Goal: Information Seeking & Learning: Learn about a topic

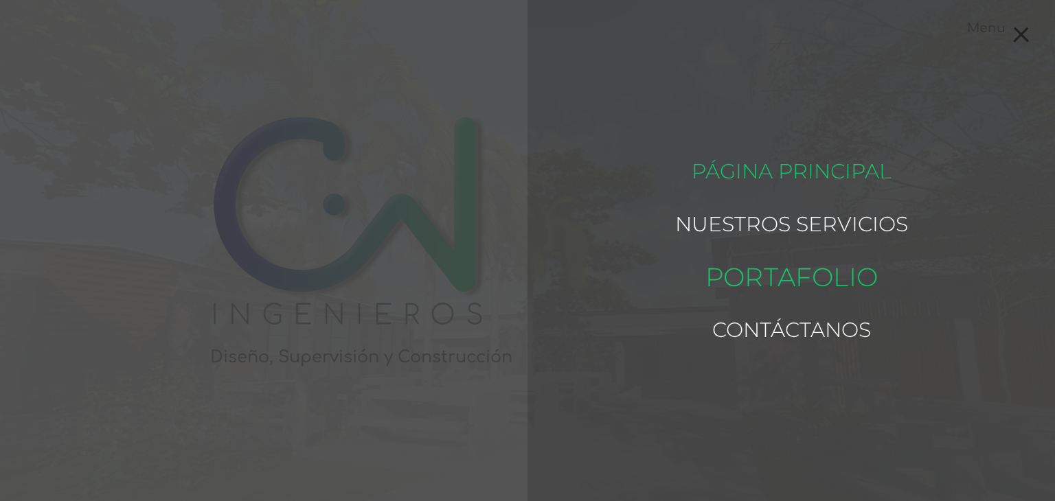
click at [814, 284] on link "Portafolio" at bounding box center [790, 277] width 172 height 66
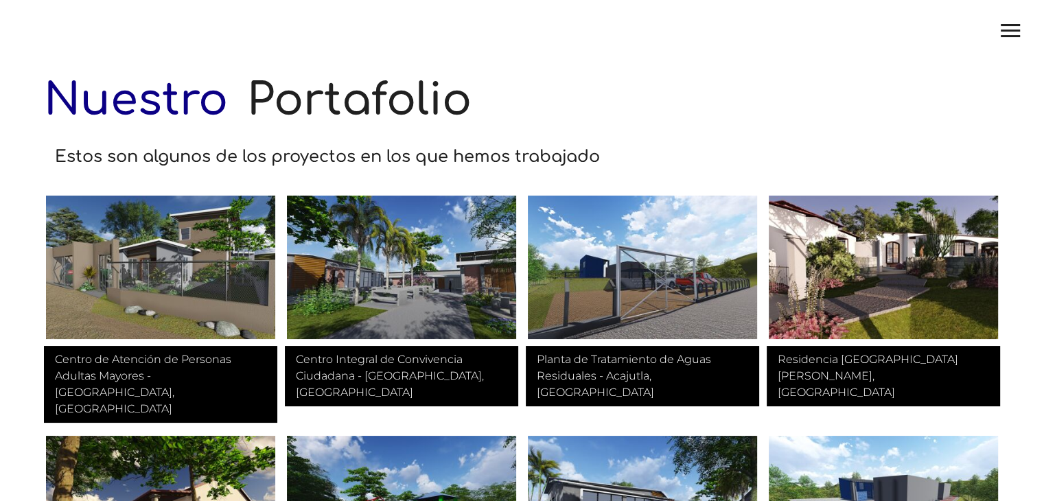
click at [233, 111] on h1 "Nuestro Portafolio" at bounding box center [522, 93] width 956 height 99
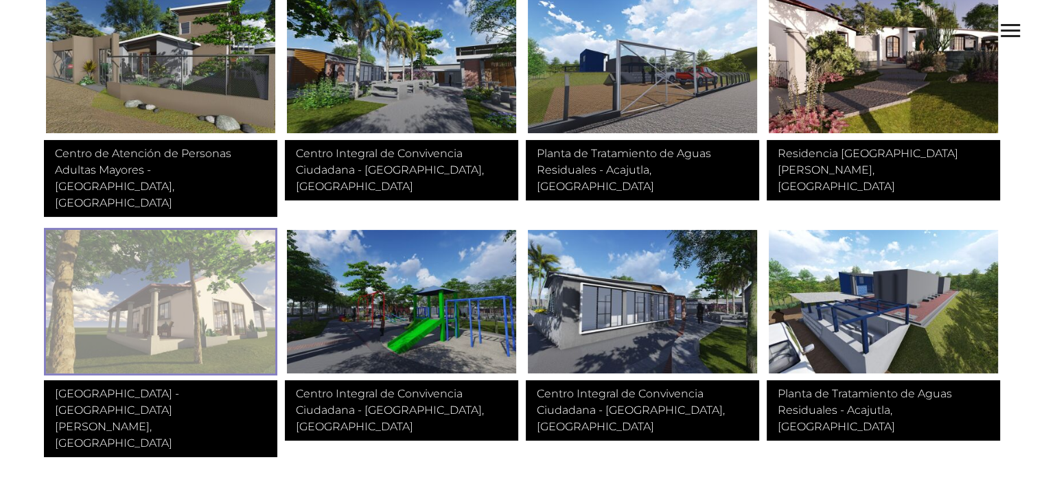
scroll to position [69, 0]
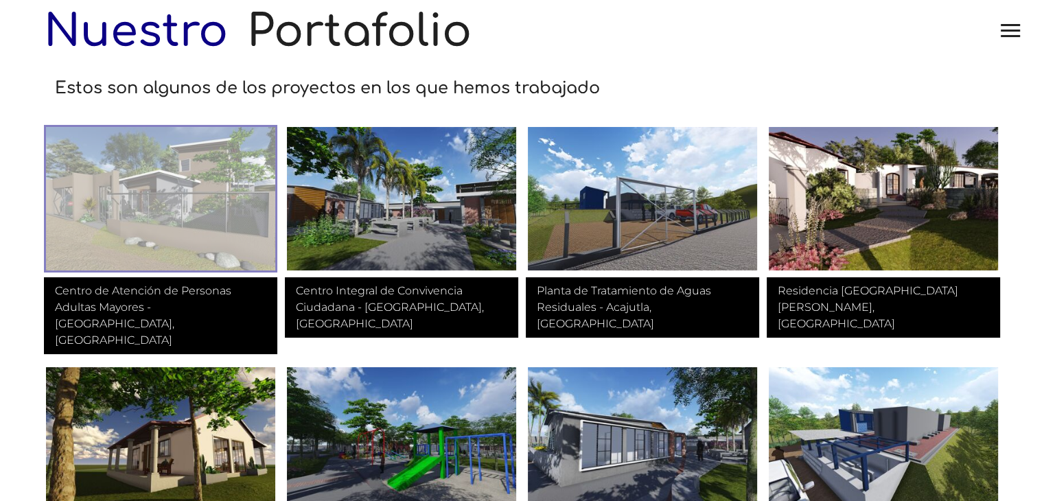
click at [176, 209] on img at bounding box center [160, 199] width 233 height 148
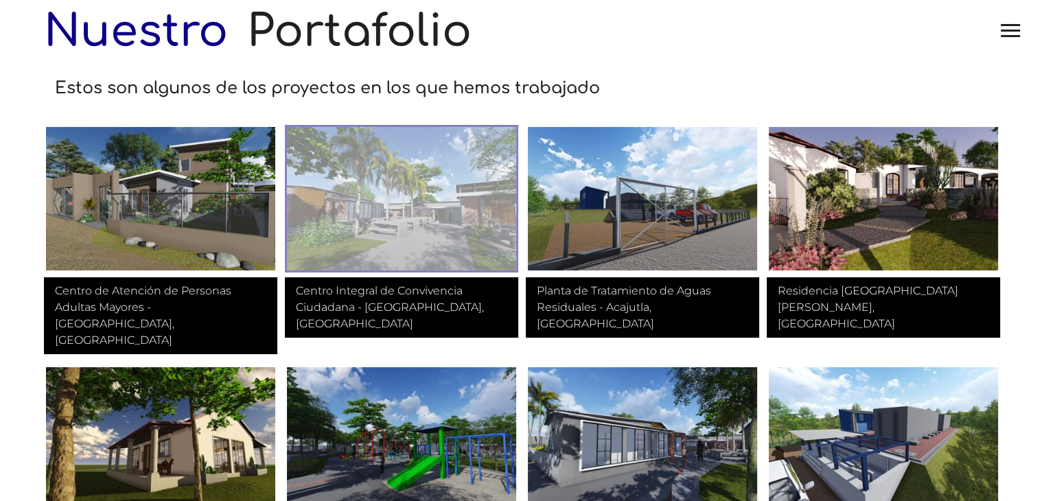
click at [367, 205] on img at bounding box center [401, 199] width 233 height 148
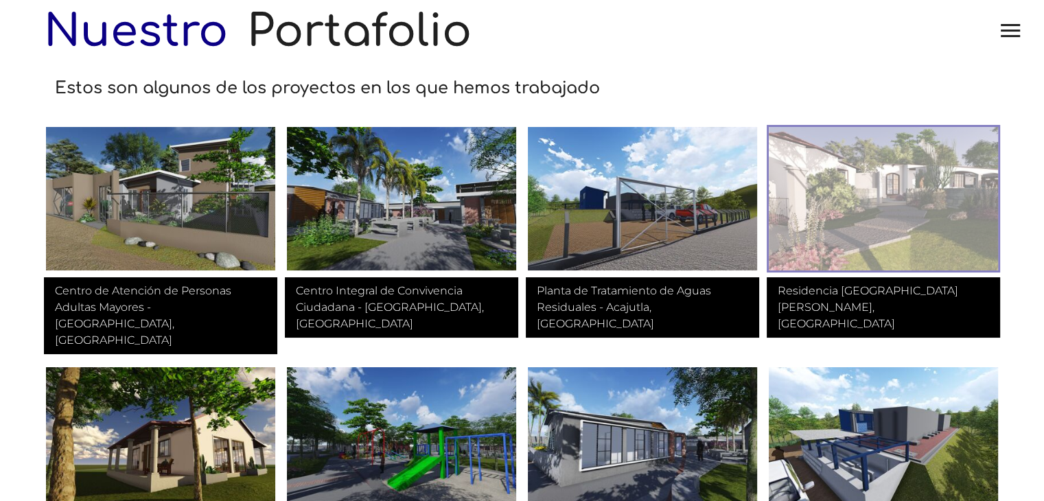
click at [894, 218] on img at bounding box center [883, 199] width 233 height 148
click at [890, 216] on img at bounding box center [883, 199] width 233 height 148
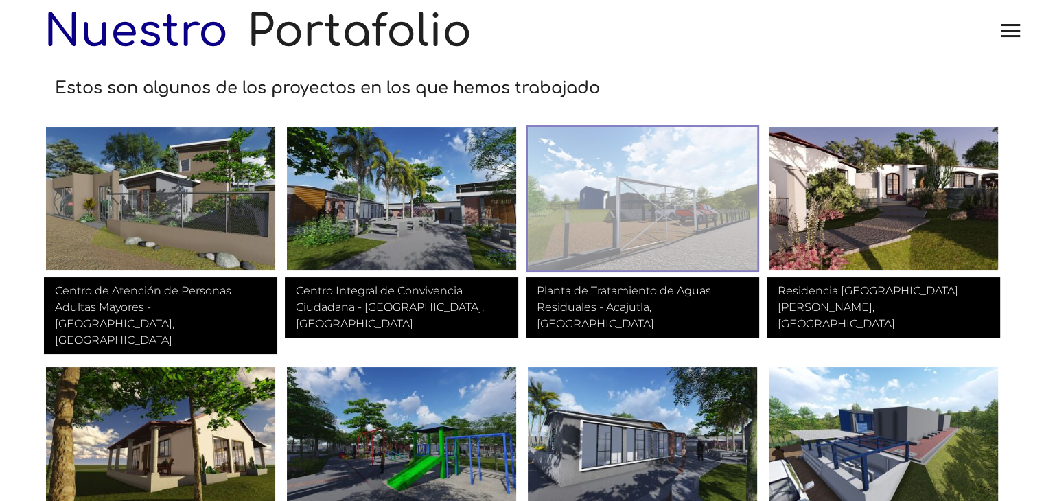
scroll to position [229, 0]
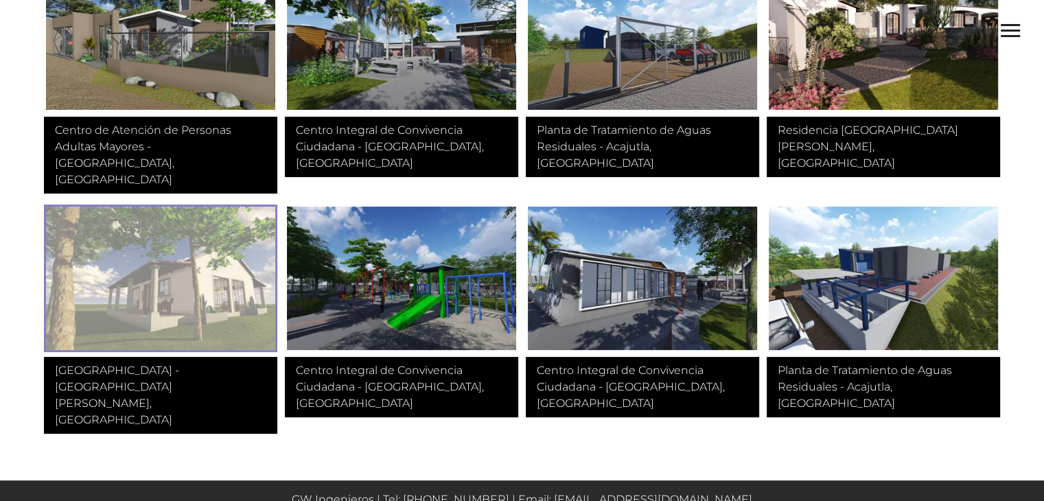
click at [153, 232] on img at bounding box center [160, 279] width 233 height 148
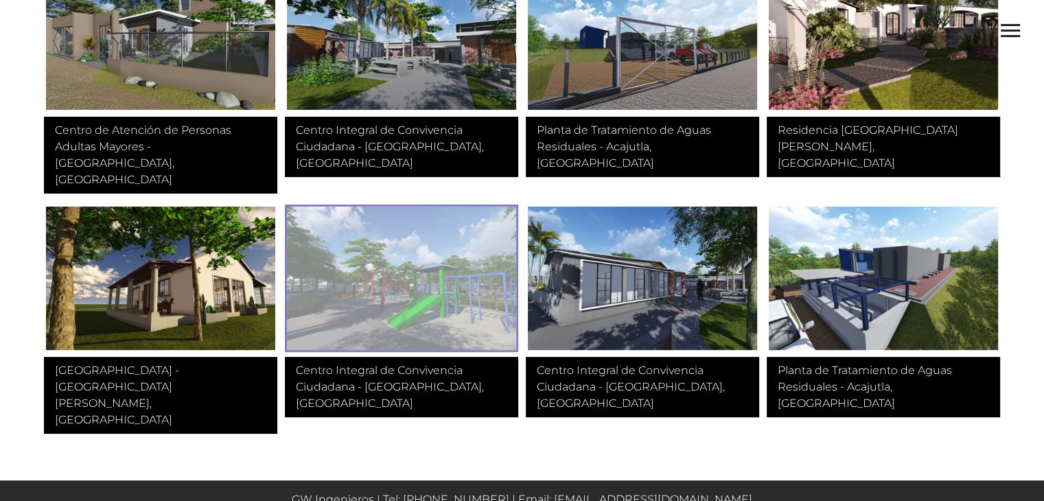
click at [402, 246] on img at bounding box center [401, 279] width 233 height 148
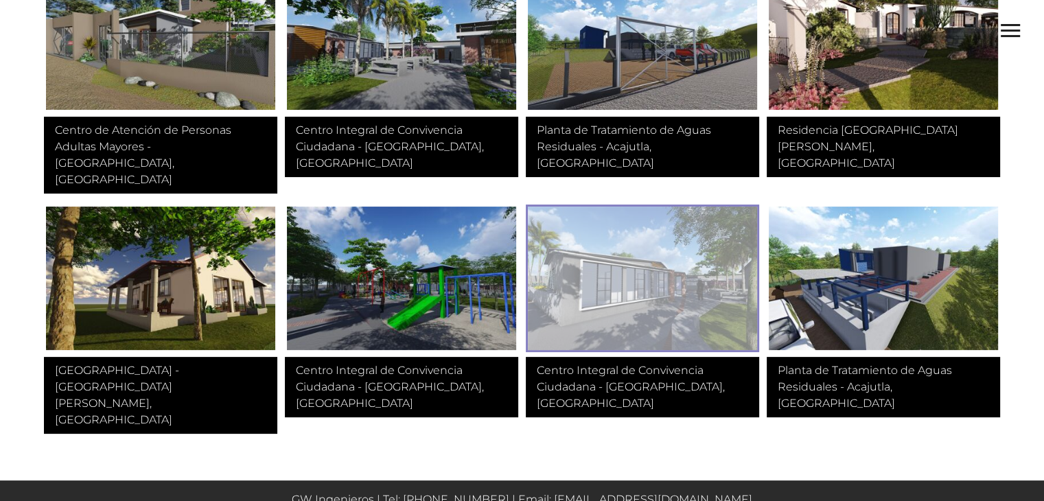
click at [645, 268] on img at bounding box center [642, 279] width 233 height 148
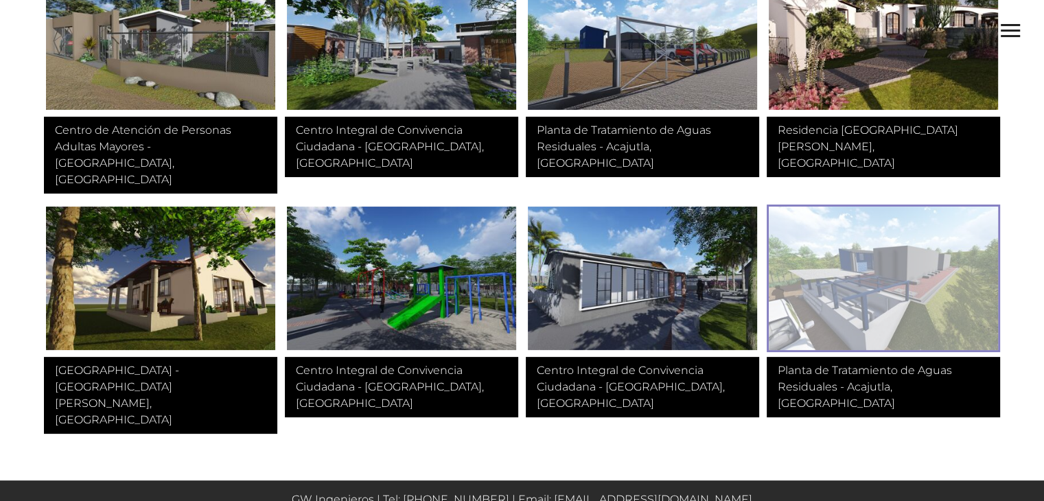
click at [855, 285] on img at bounding box center [883, 279] width 233 height 148
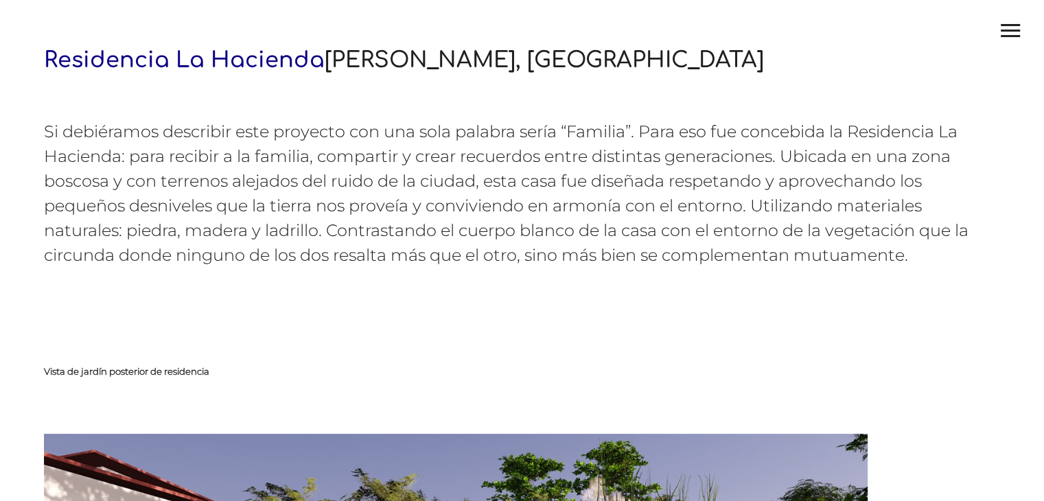
scroll to position [69, 0]
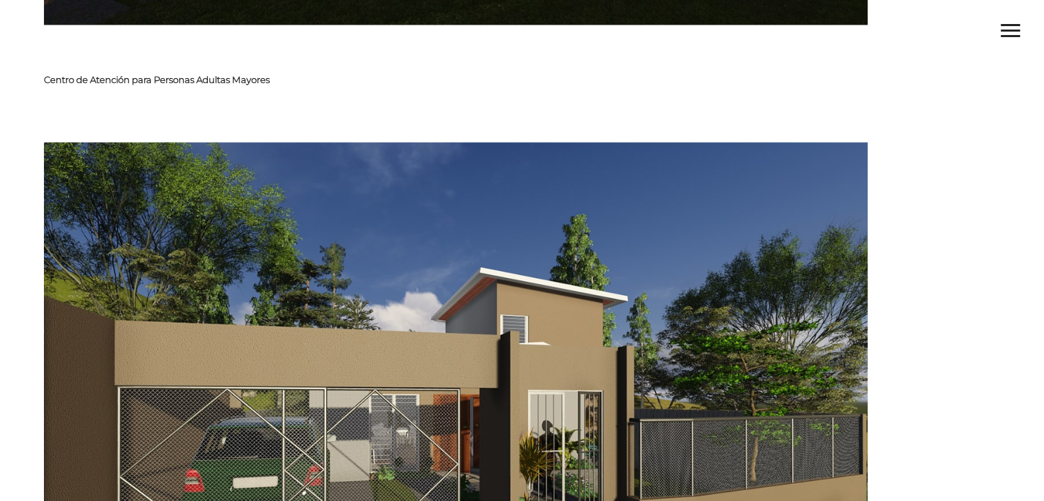
scroll to position [2410, 0]
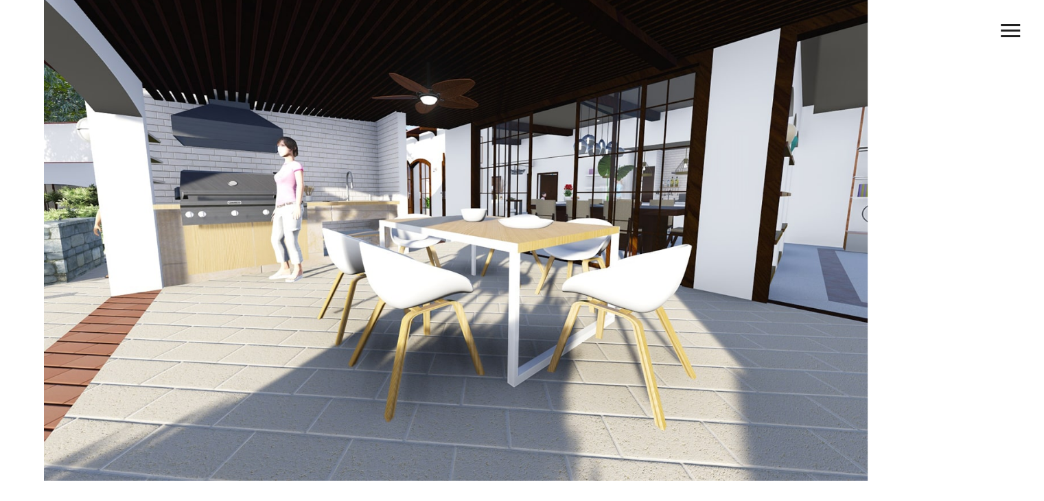
scroll to position [3561, 0]
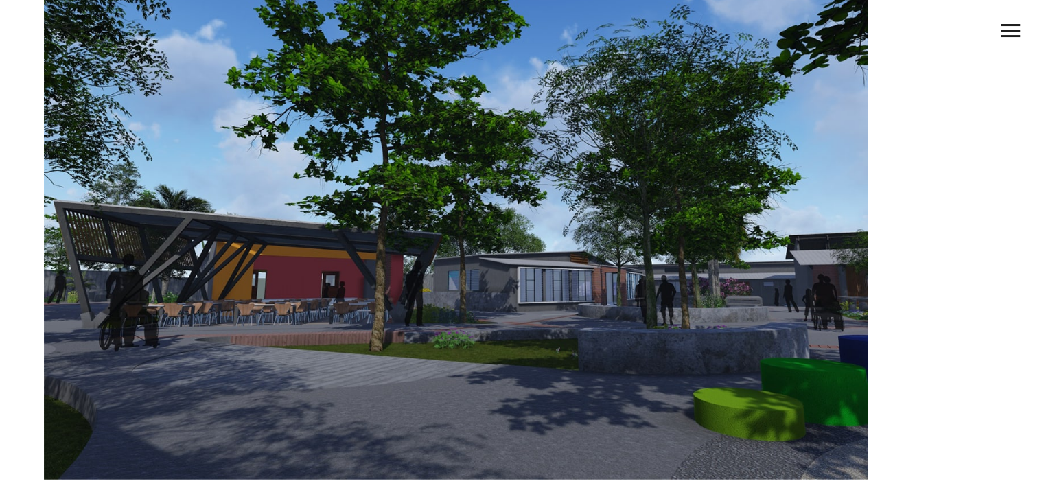
scroll to position [3673, 0]
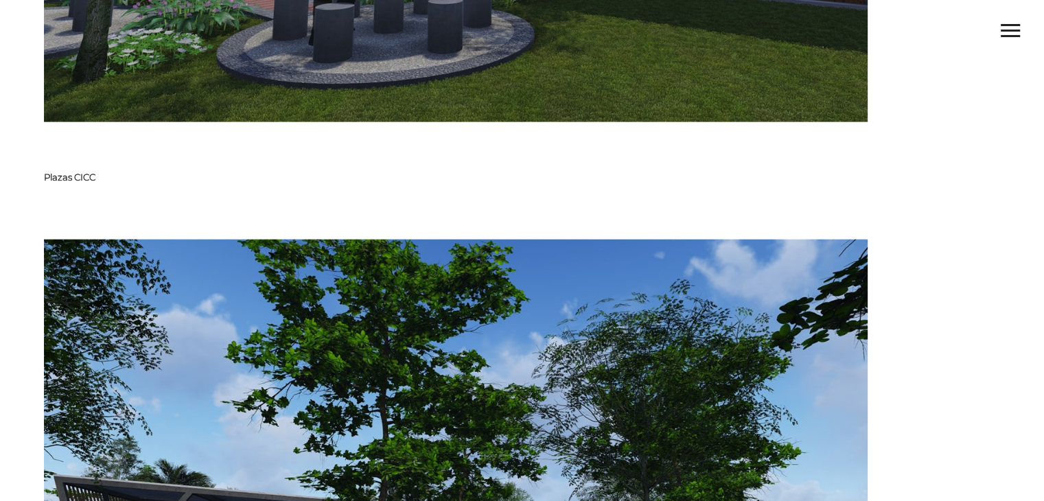
scroll to position [3673, 0]
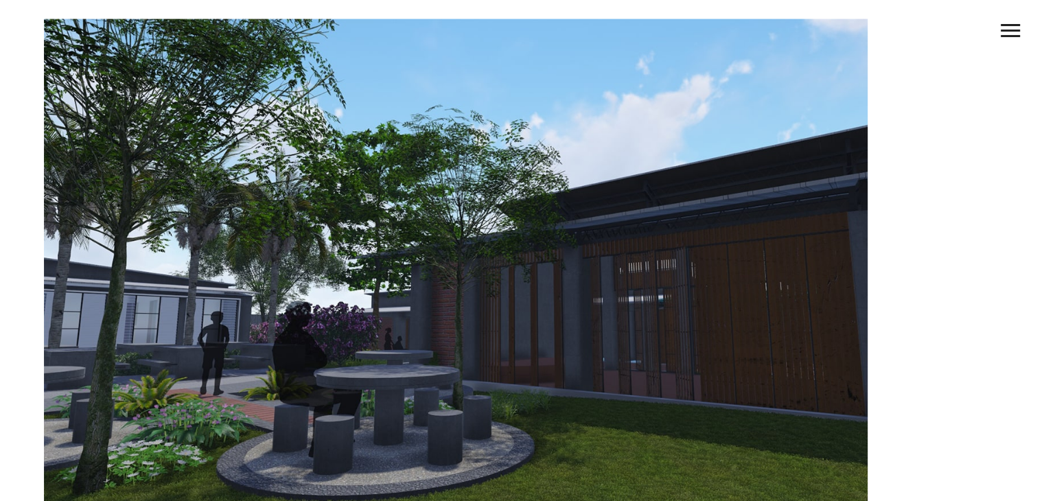
scroll to position [3673, 0]
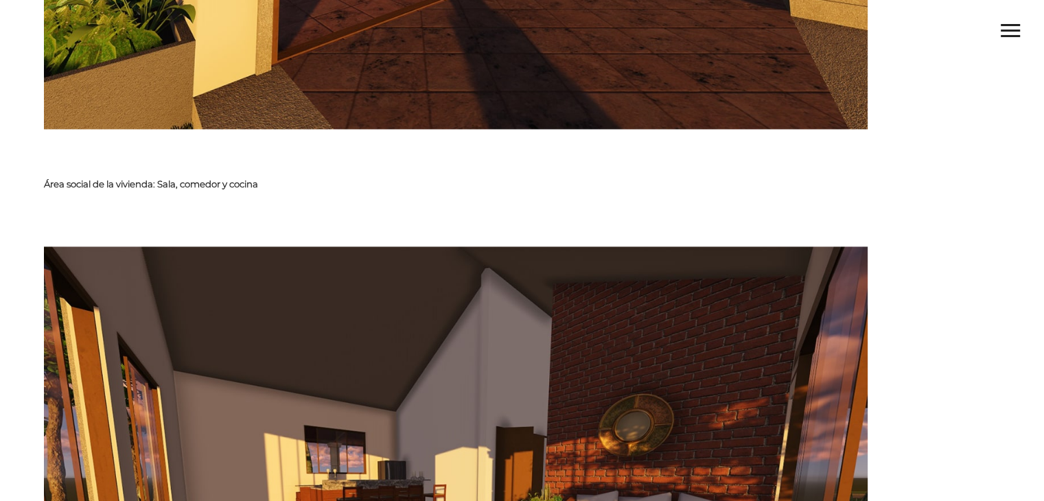
scroll to position [2410, 0]
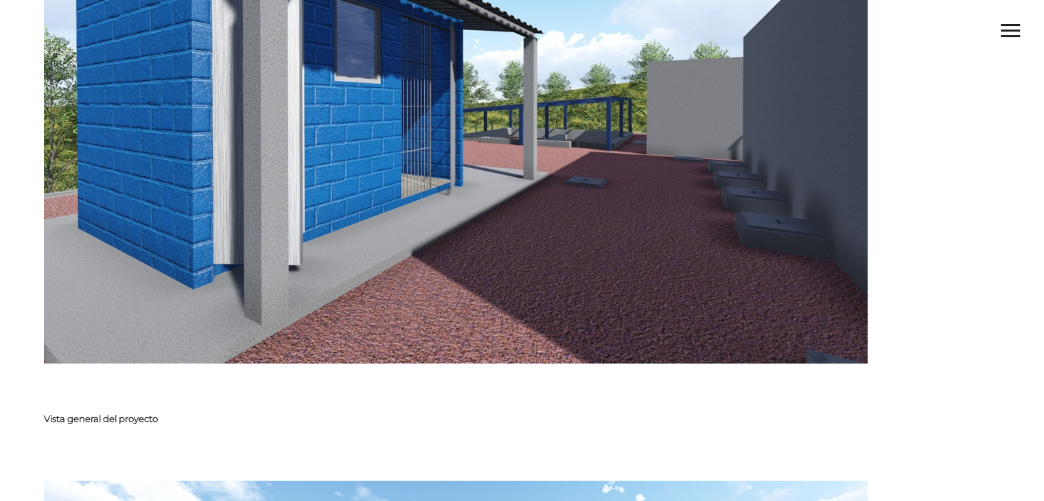
scroll to position [3673, 0]
